Goal: Find specific page/section: Find specific page/section

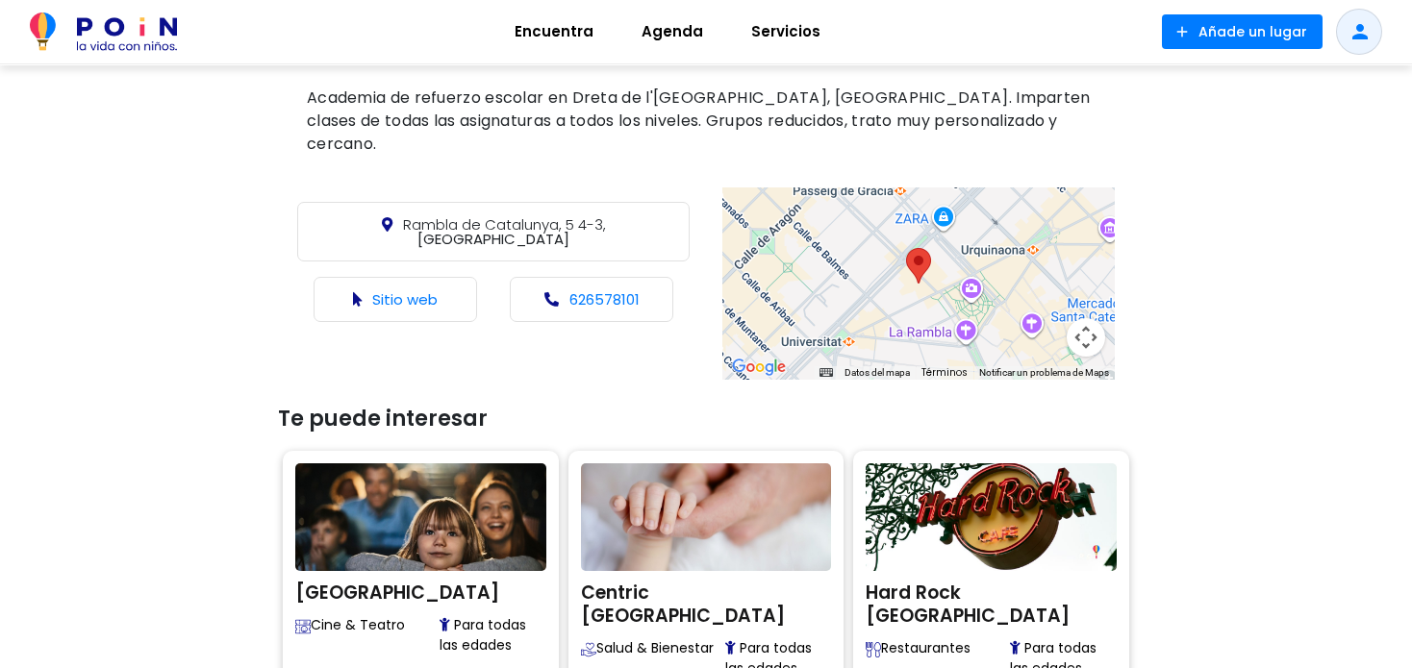
scroll to position [718, 0]
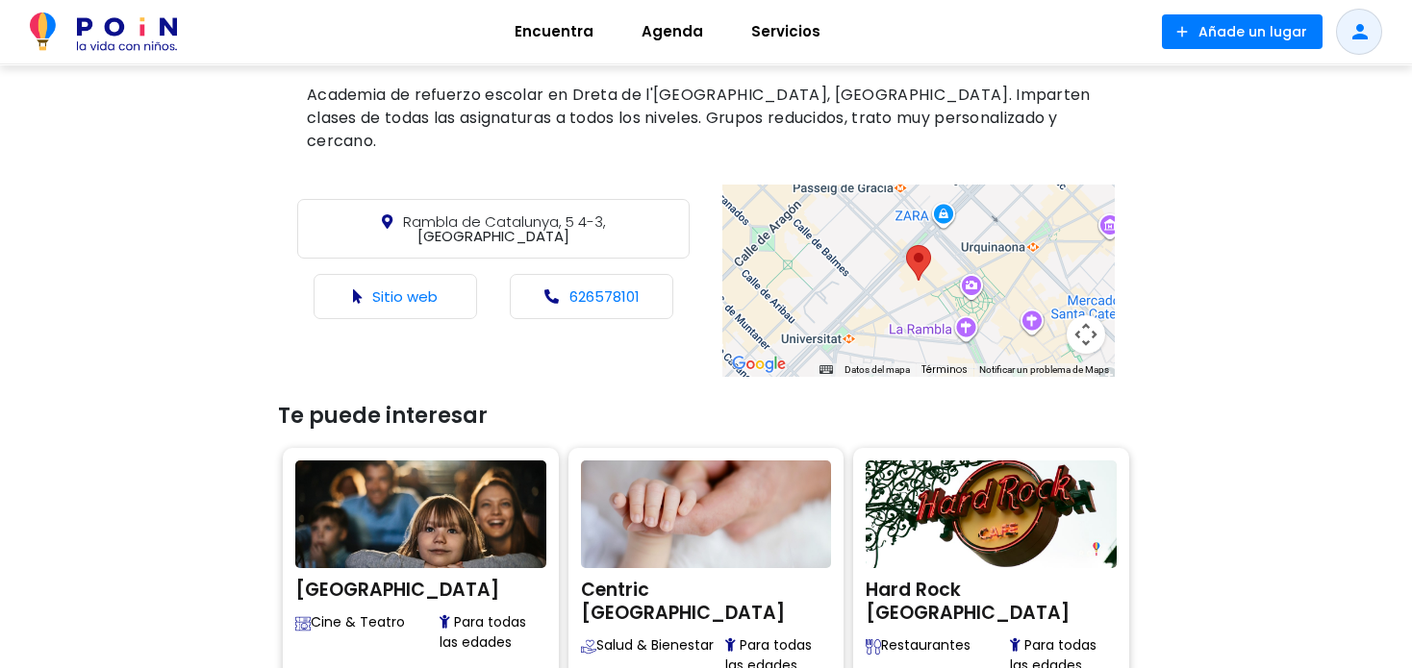
click at [665, 32] on span "Agenda" at bounding box center [672, 31] width 79 height 31
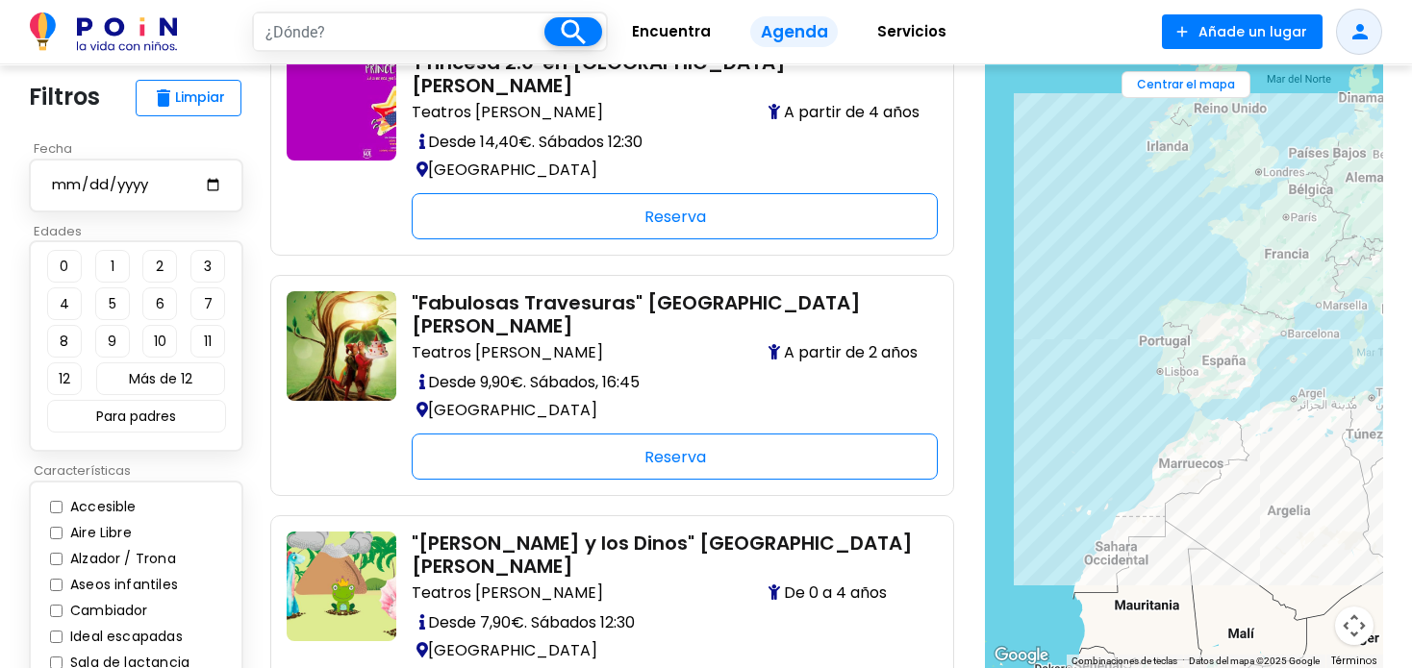
scroll to position [96, 0]
